Goal: Transaction & Acquisition: Purchase product/service

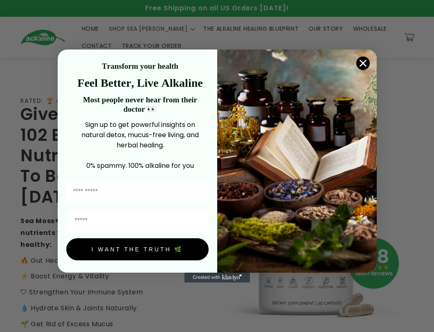
click at [136, 63] on circle "Close dialog" at bounding box center [363, 63] width 14 height 14
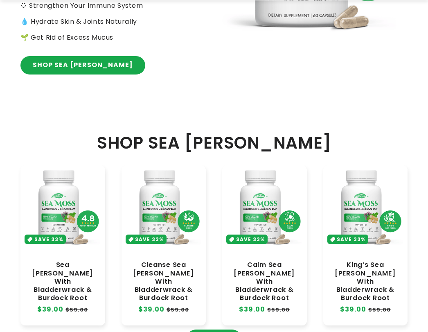
scroll to position [327, 0]
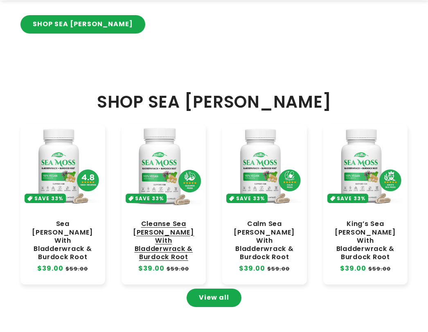
click at [136, 140] on link "Cleanse Sea [PERSON_NAME] With Bladderwrack & Burdock Root" at bounding box center [164, 240] width 68 height 41
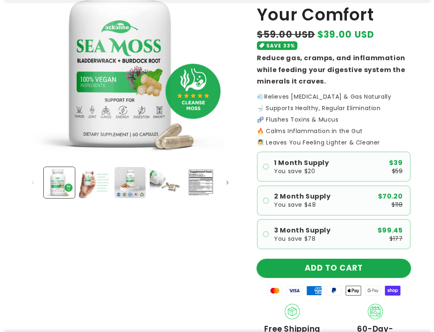
scroll to position [205, 0]
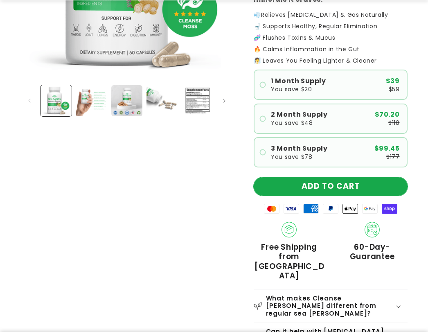
click at [284, 181] on button "ADD TO CART" at bounding box center [331, 186] width 154 height 18
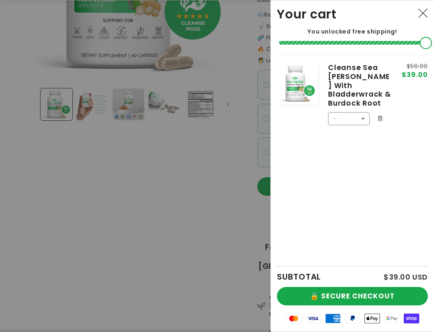
click at [361, 112] on button "Increase quantity for Cleanse Sea [PERSON_NAME] With Bladderwrack &amp; Burdock…" at bounding box center [363, 118] width 13 height 13
click at [361, 112] on button "Increase quantity for Cleanse Sea Moss With Bladderwrack &amp; Burdock Root" at bounding box center [363, 118] width 13 height 13
type input "*"
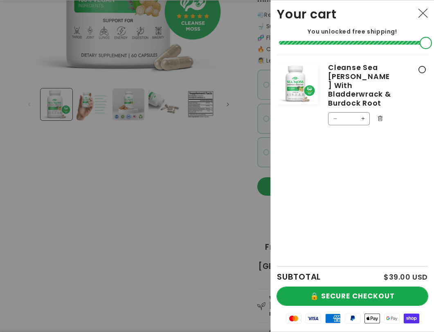
click at [327, 295] on button "🔒 SECURE CHECKOUT" at bounding box center [352, 296] width 151 height 18
